Goal: Navigation & Orientation: Understand site structure

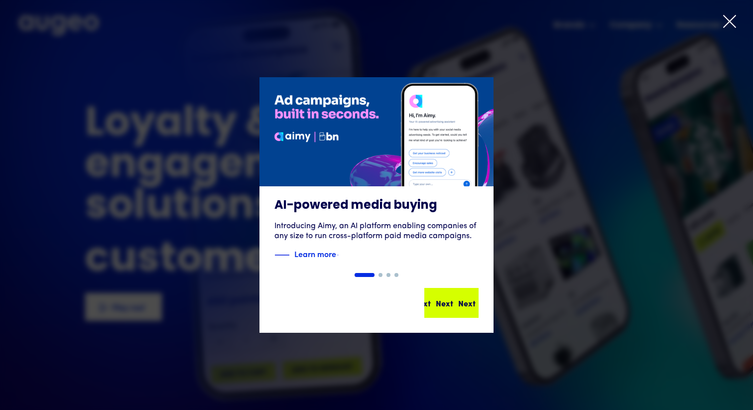
click at [440, 301] on div "Next" at bounding box center [444, 303] width 17 height 12
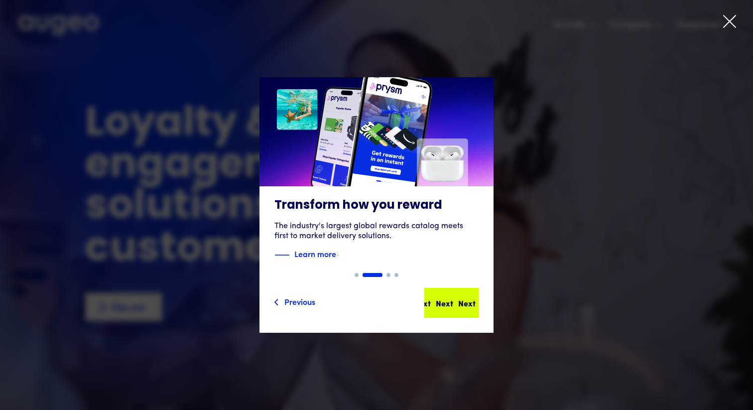
click at [449, 297] on div "Next Next Next Next" at bounding box center [456, 303] width 90 height 12
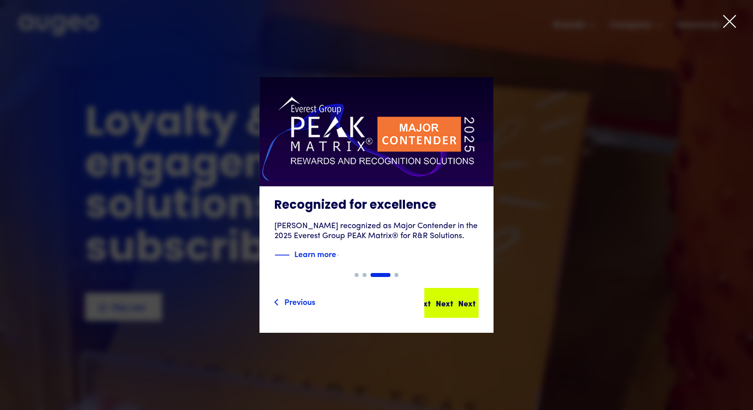
click at [442, 307] on div "Next Next Next Next" at bounding box center [456, 303] width 90 height 12
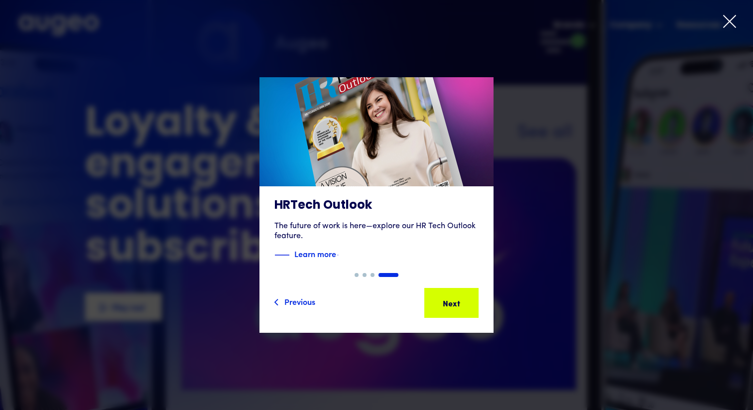
click at [442, 307] on div "Next" at bounding box center [444, 303] width 17 height 12
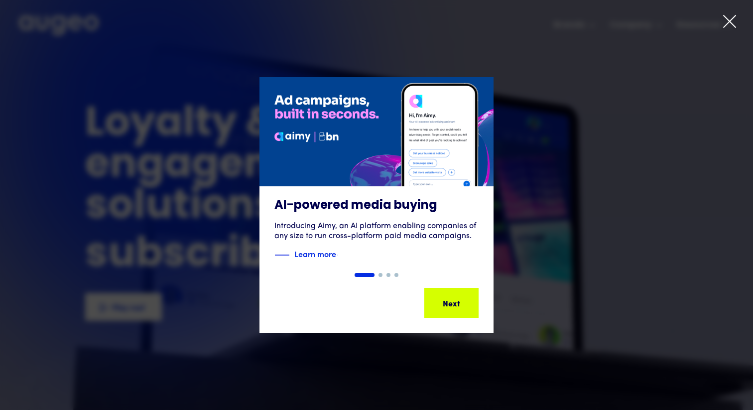
click at [458, 307] on div "Next" at bounding box center [466, 303] width 17 height 12
